Goal: Task Accomplishment & Management: Manage account settings

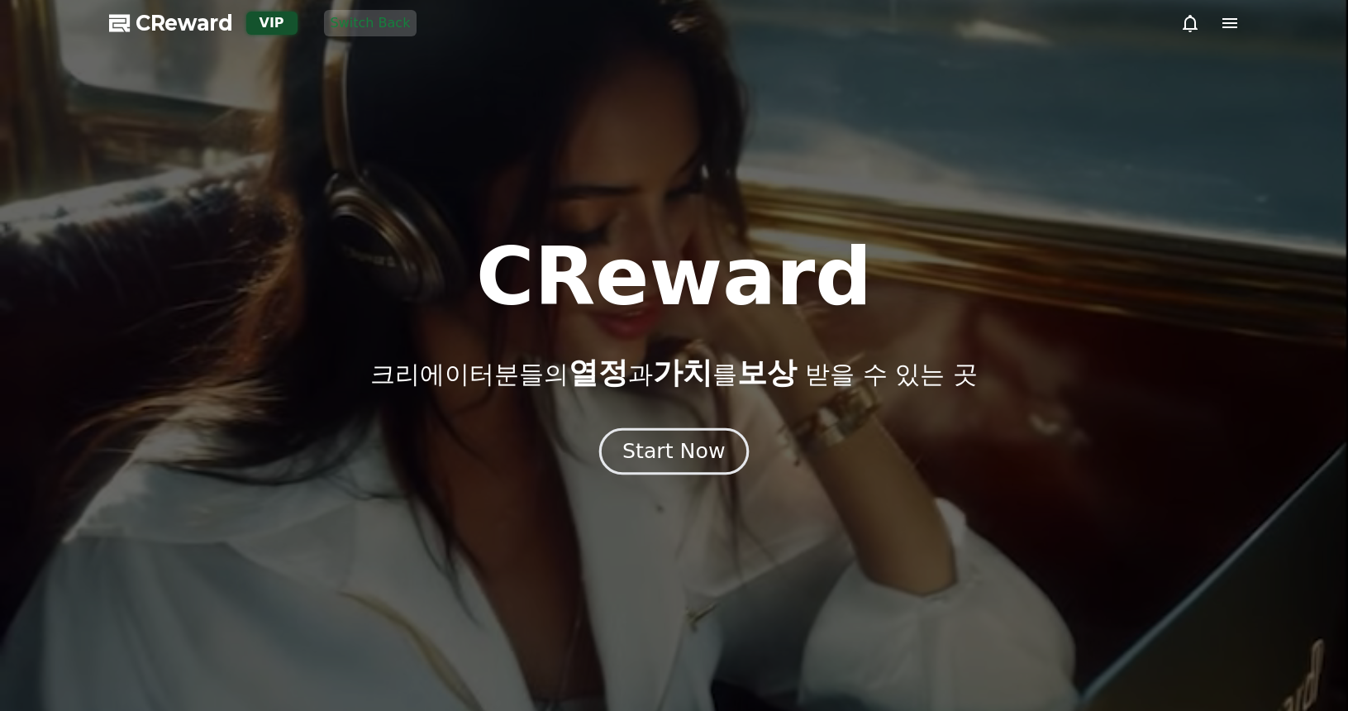
click at [717, 441] on div "Start Now" at bounding box center [673, 451] width 103 height 28
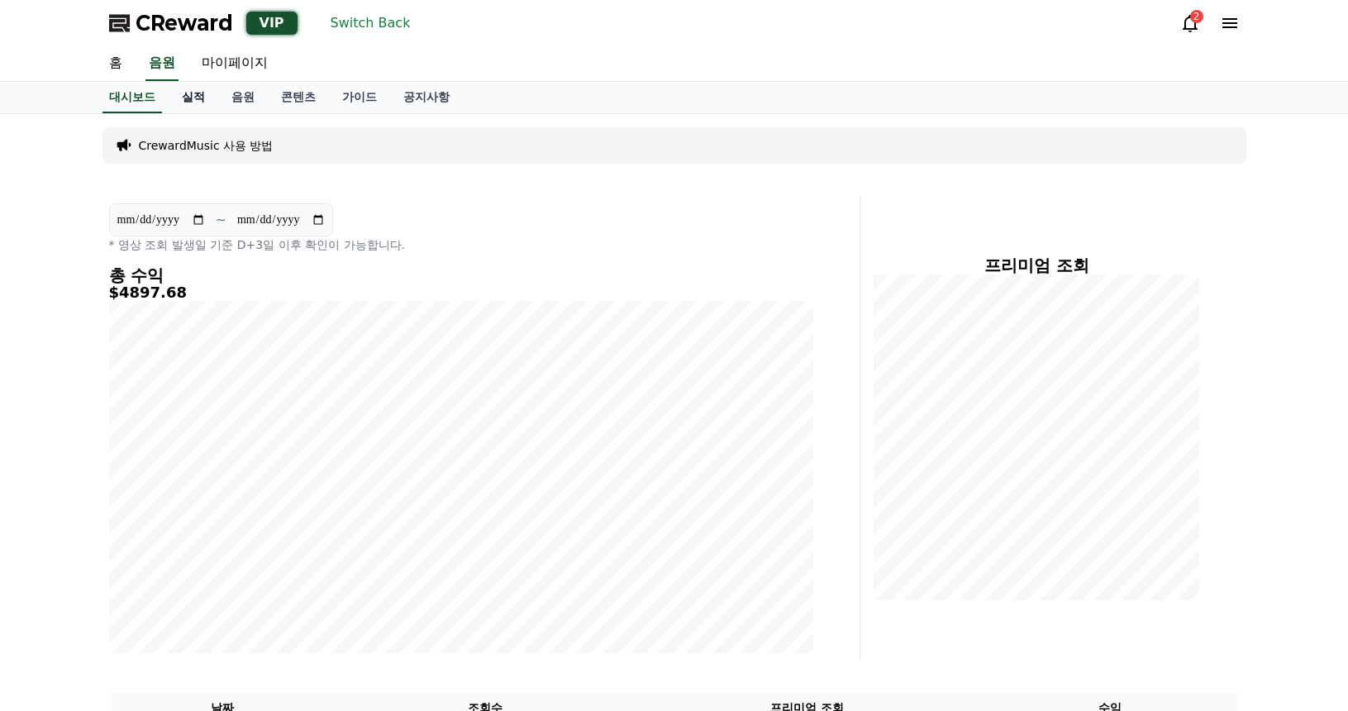
click at [202, 104] on link "실적" at bounding box center [194, 97] width 50 height 31
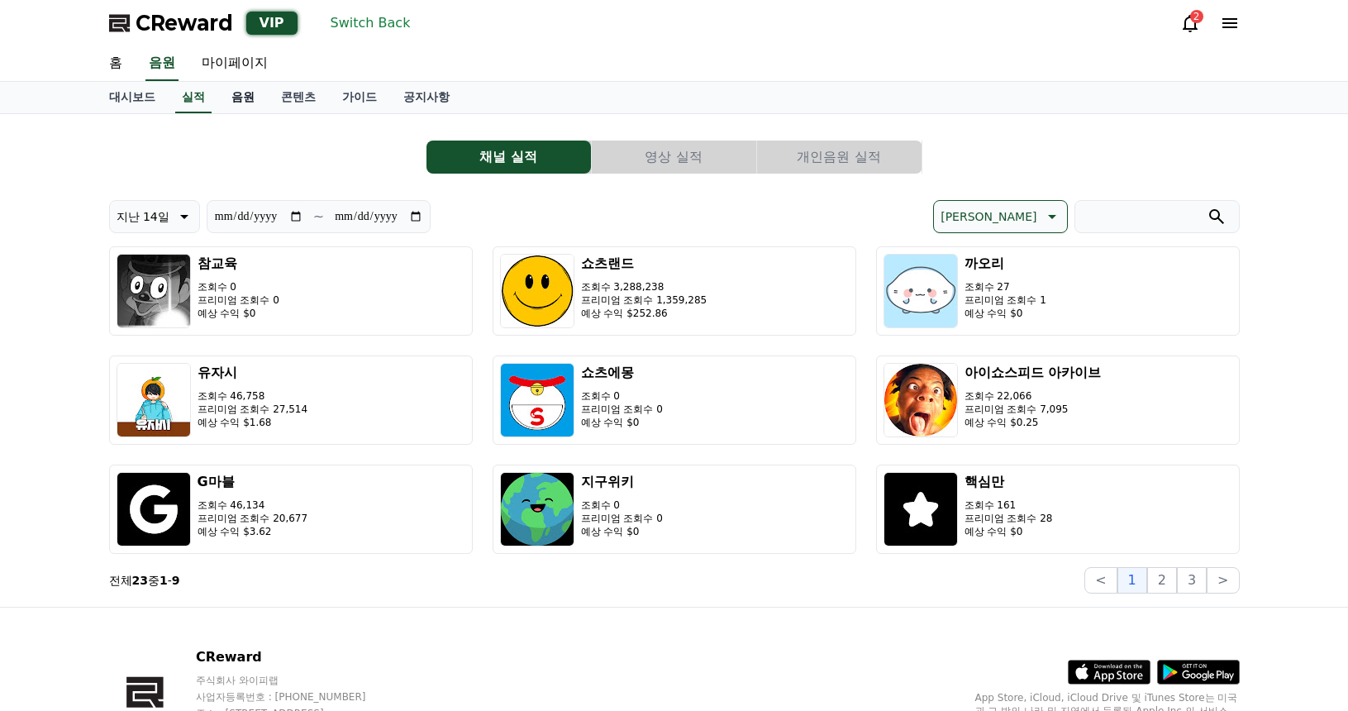
click at [246, 103] on link "음원" at bounding box center [243, 97] width 50 height 31
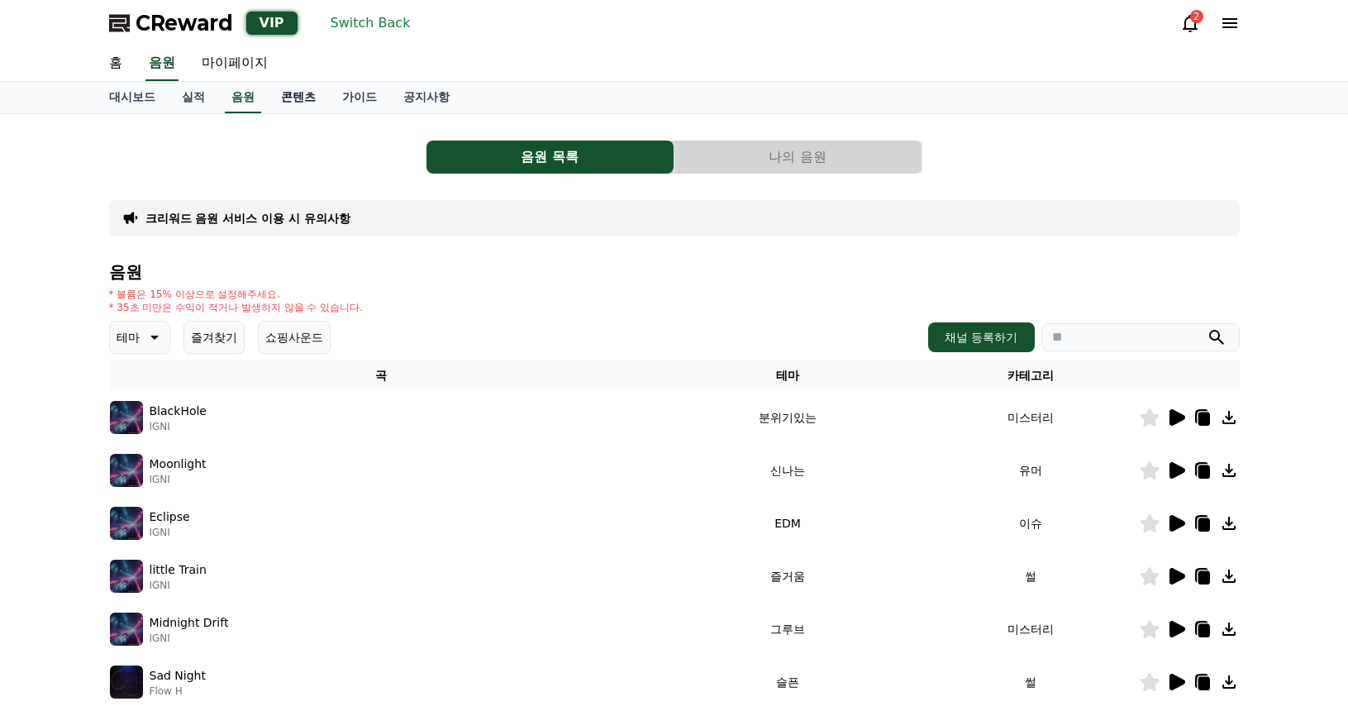
click at [275, 100] on link "콘텐츠" at bounding box center [298, 97] width 61 height 31
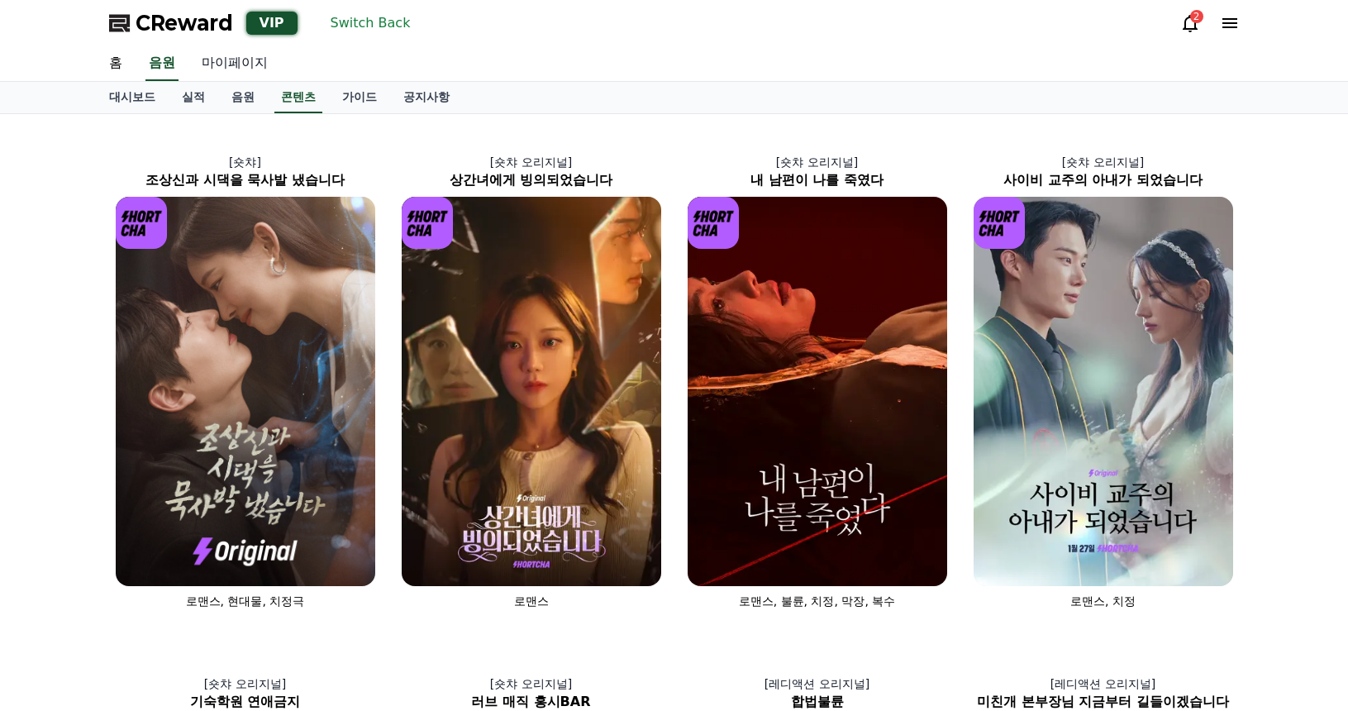
click at [244, 56] on link "마이페이지" at bounding box center [234, 63] width 93 height 35
select select "**********"
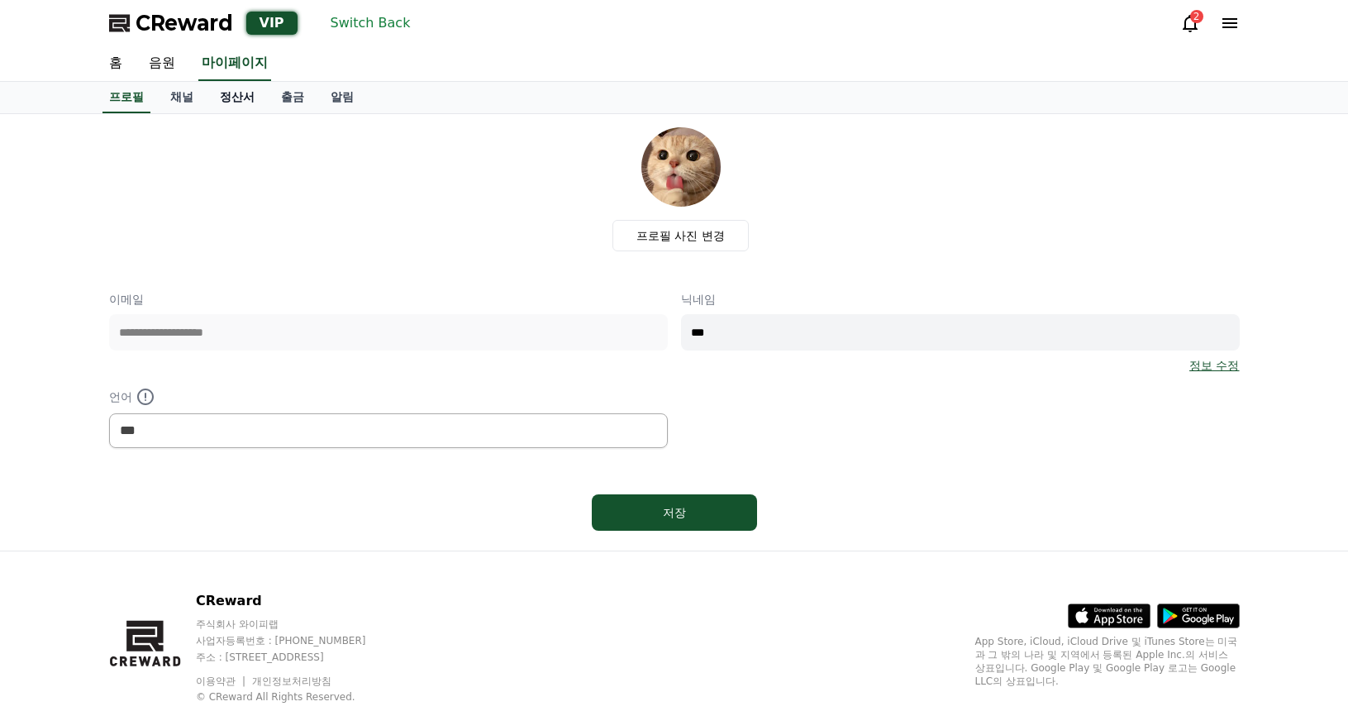
click at [239, 94] on link "정산서" at bounding box center [237, 97] width 61 height 31
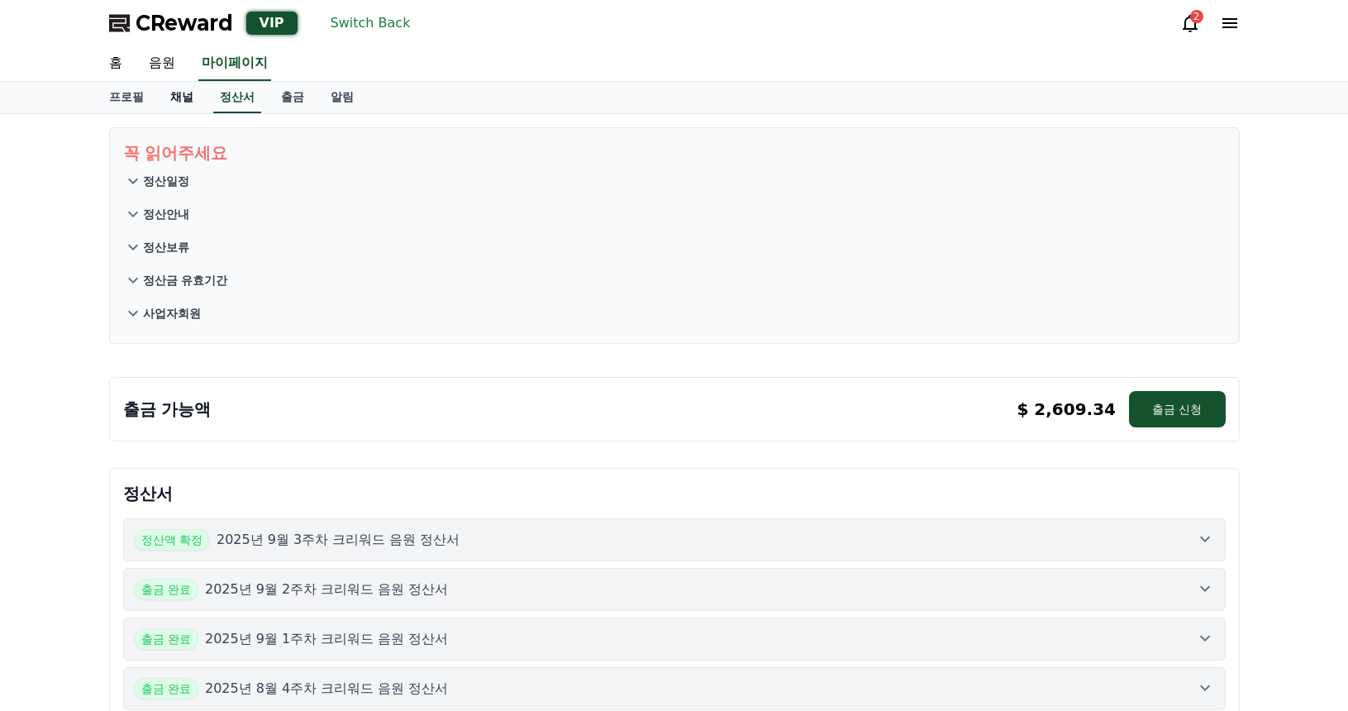
click at [177, 94] on link "채널" at bounding box center [182, 97] width 50 height 31
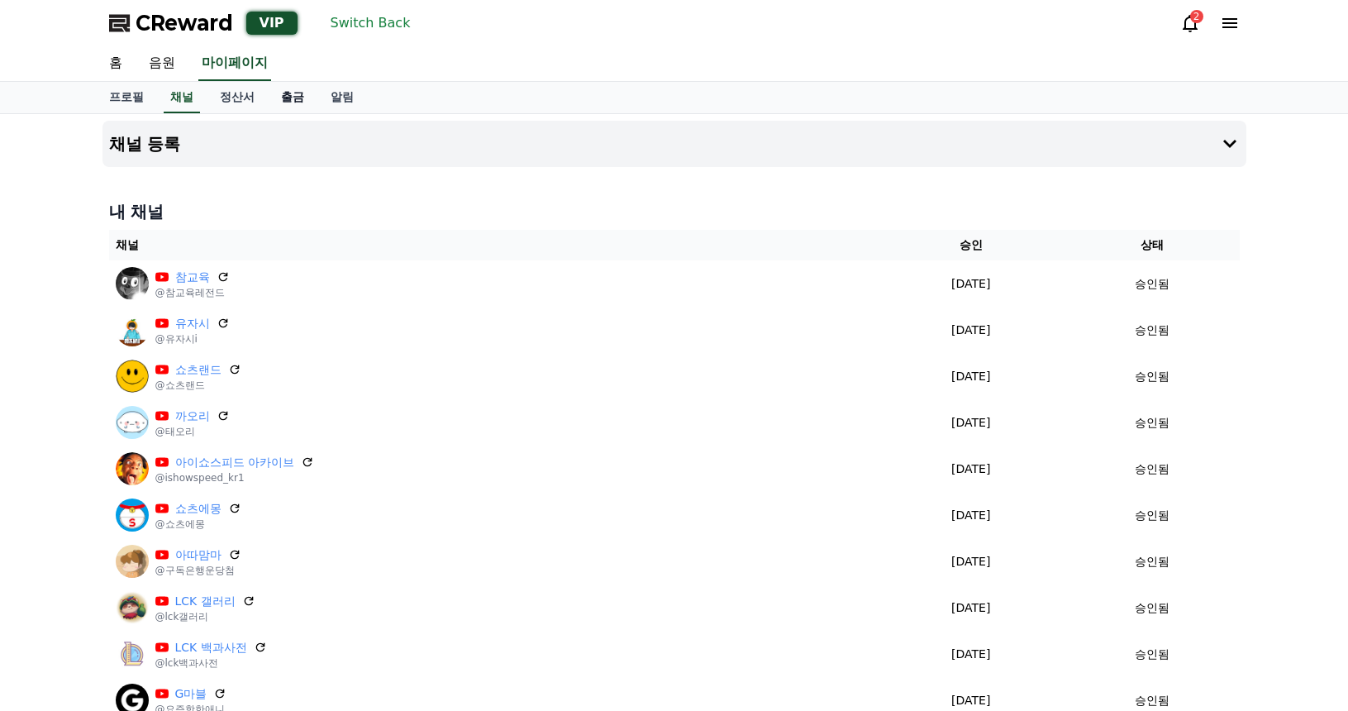
click at [279, 96] on link "출금" at bounding box center [293, 97] width 50 height 31
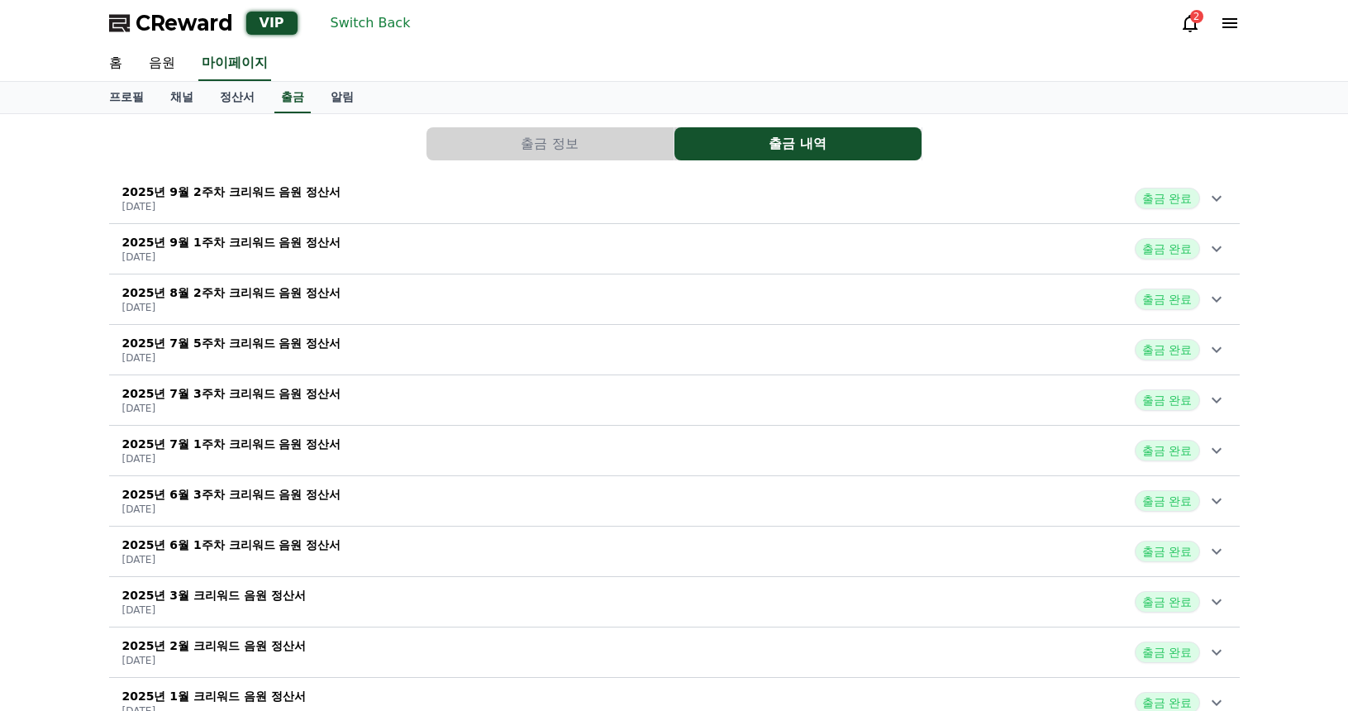
click at [412, 191] on div "2025년 9월 2주차 크리워드 음원 정산서 [DATE] 출금 완료" at bounding box center [674, 198] width 1131 height 43
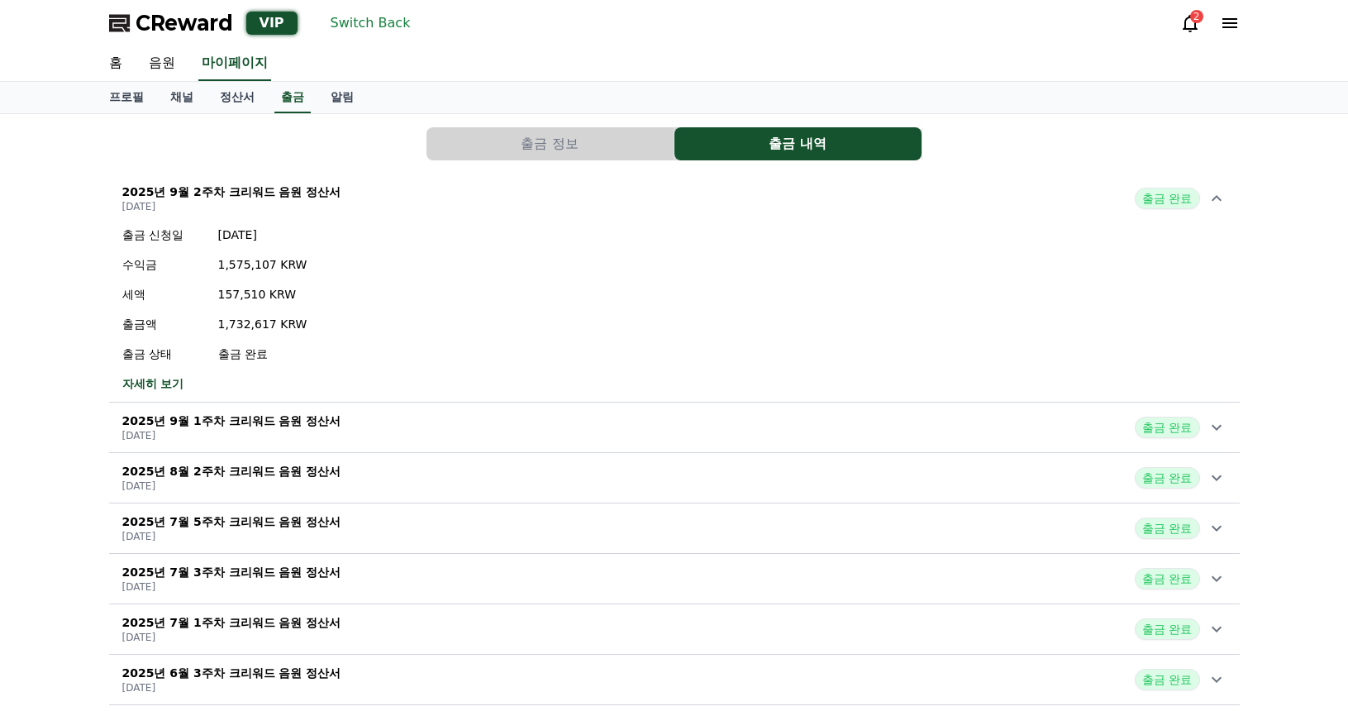
click at [403, 201] on div "2025년 9월 2주차 크리워드 음원 정산서 [DATE] 출금 완료" at bounding box center [674, 198] width 1131 height 43
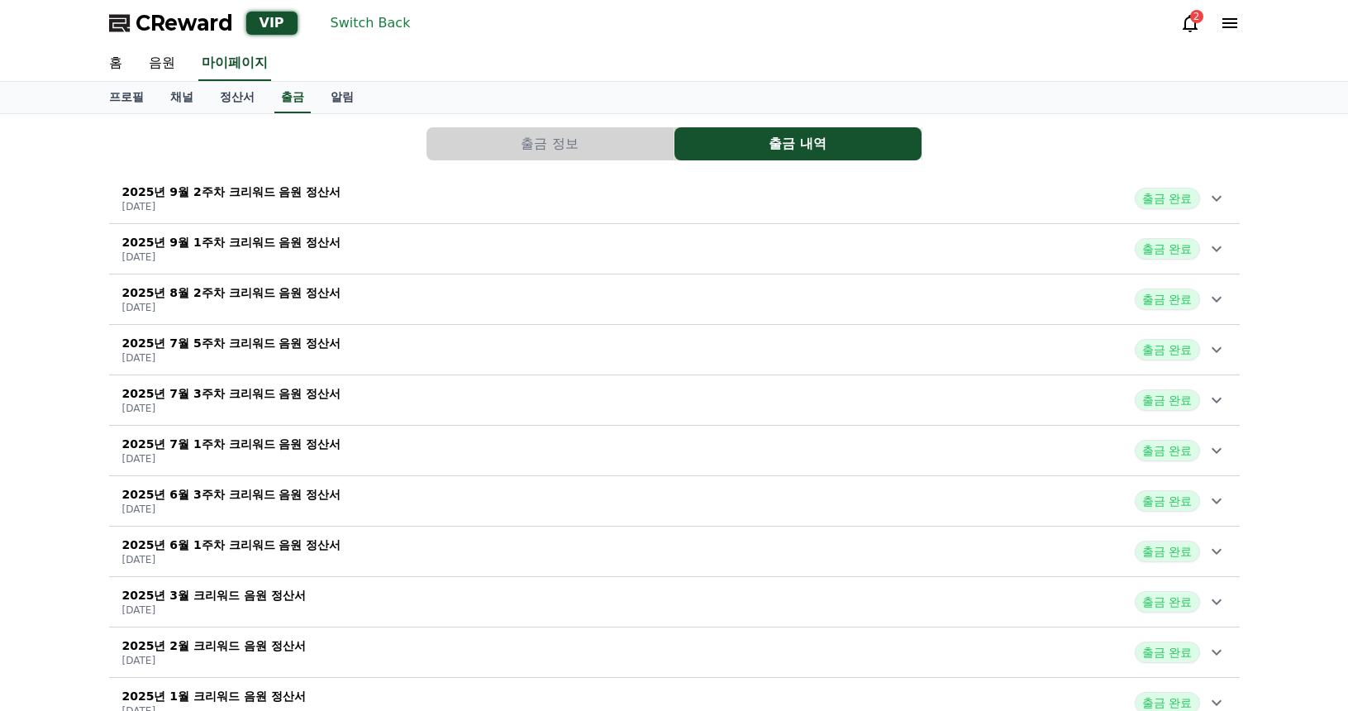
click at [360, 27] on button "Switch Back" at bounding box center [370, 23] width 93 height 26
